Goal: Information Seeking & Learning: Find contact information

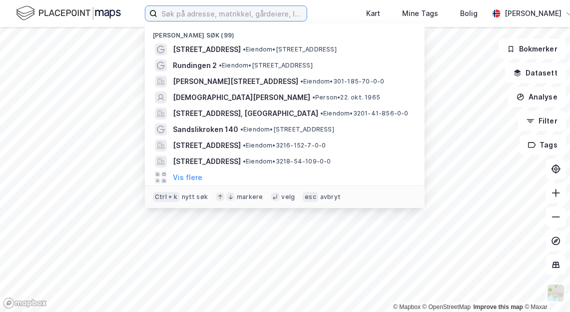
click at [205, 16] on input at bounding box center [231, 13] width 149 height 15
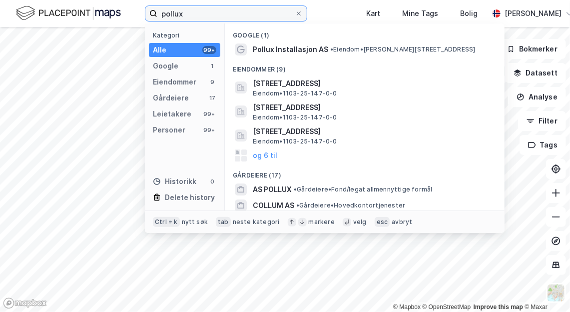
type input "pollux"
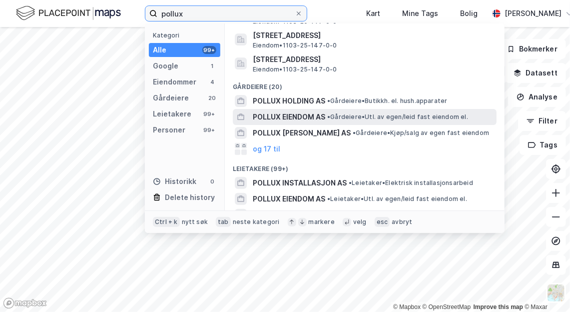
scroll to position [112, 0]
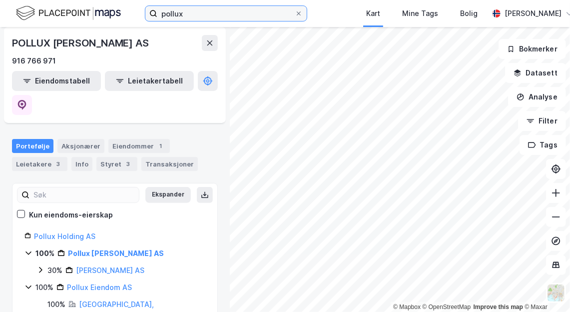
scroll to position [58, 0]
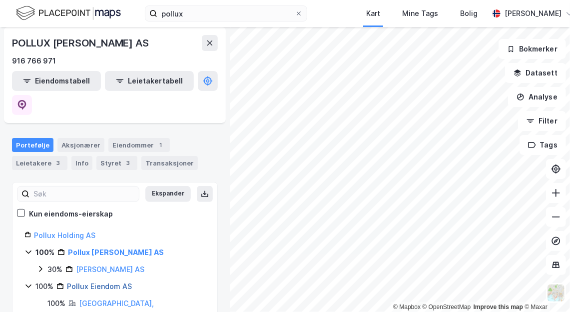
click at [106, 282] on link "Pollux Eiendom AS" at bounding box center [99, 286] width 65 height 8
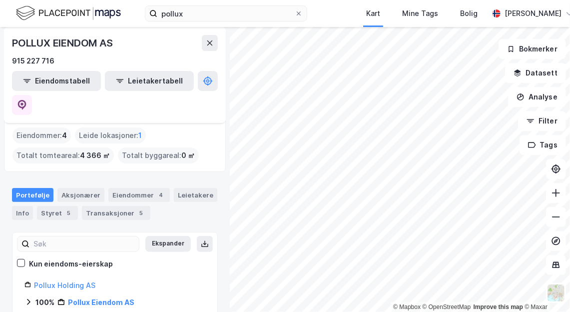
scroll to position [70, 0]
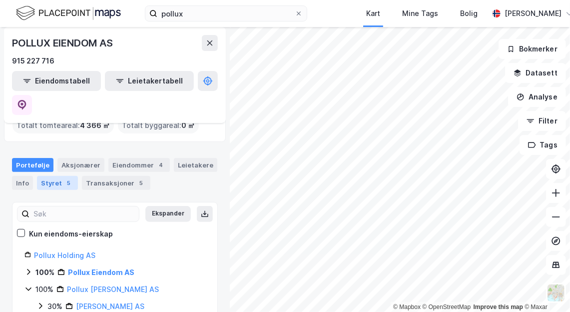
click at [56, 176] on div "Styret 5" at bounding box center [57, 183] width 41 height 14
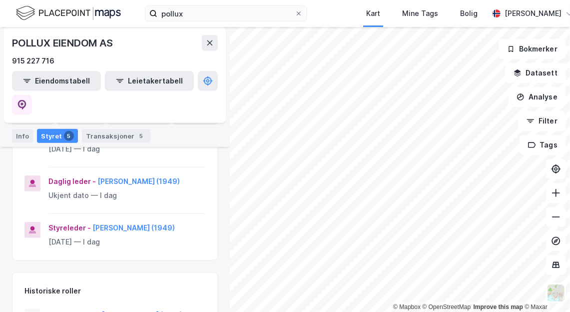
scroll to position [293, 0]
